Goal: Task Accomplishment & Management: Use online tool/utility

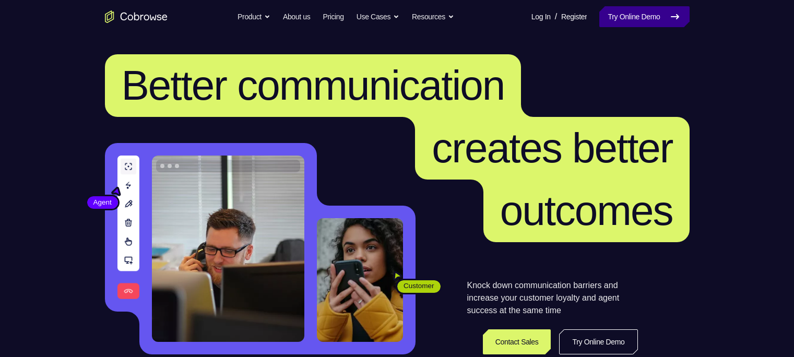
click at [629, 18] on link "Try Online Demo" at bounding box center [644, 16] width 90 height 21
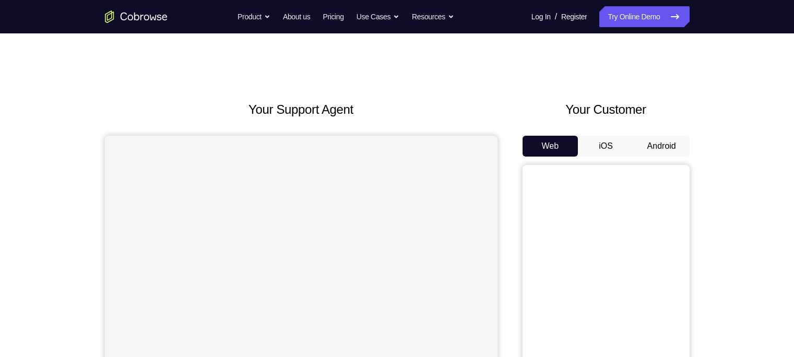
click at [629, 18] on link "Try Online Demo" at bounding box center [644, 16] width 90 height 21
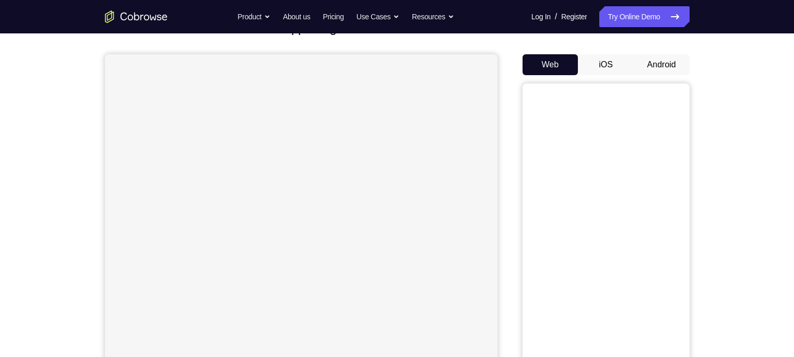
click at [656, 68] on button "Android" at bounding box center [662, 64] width 56 height 21
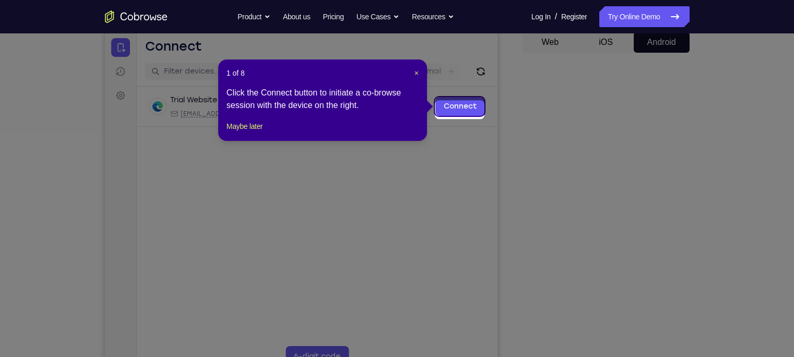
scroll to position [99, 0]
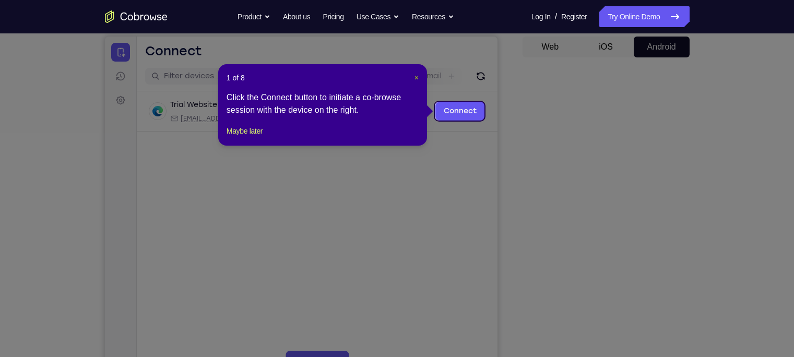
click at [415, 78] on span "×" at bounding box center [417, 78] width 4 height 8
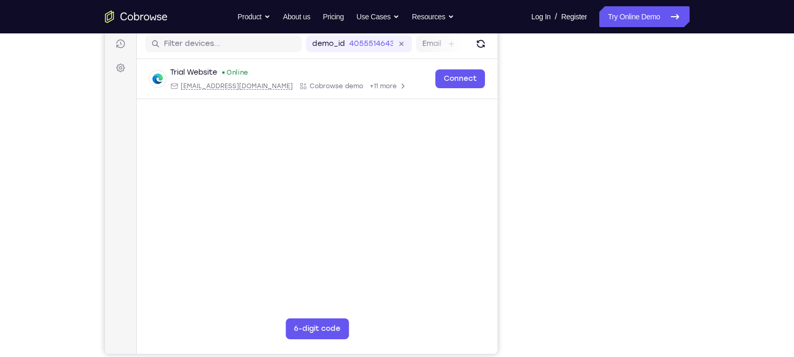
scroll to position [136, 0]
